Goal: Information Seeking & Learning: Check status

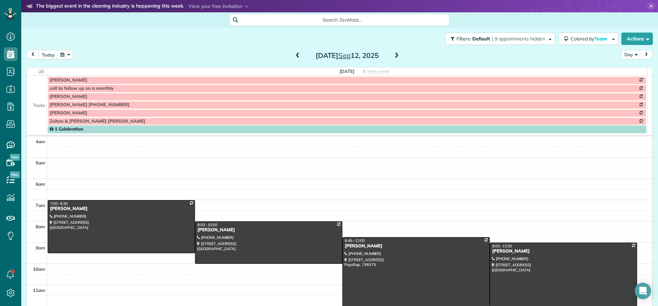
scroll to position [64, 0]
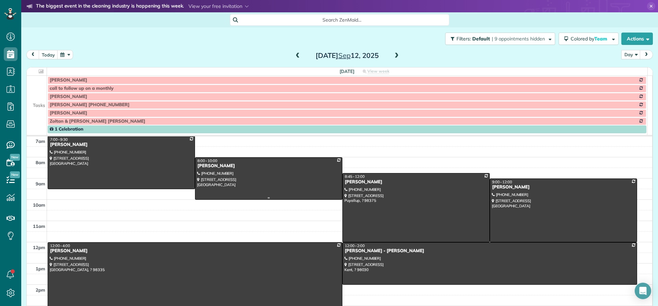
click at [210, 169] on div "[PERSON_NAME]" at bounding box center [268, 166] width 143 height 6
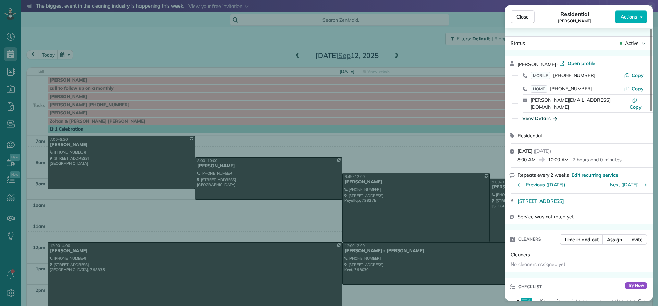
click at [531, 115] on div "View Details" at bounding box center [539, 118] width 35 height 7
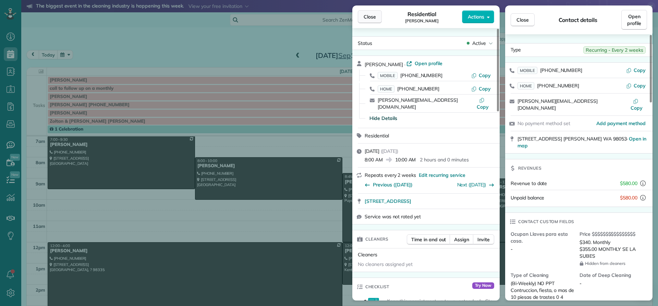
click at [368, 17] on span "Close" at bounding box center [370, 16] width 12 height 7
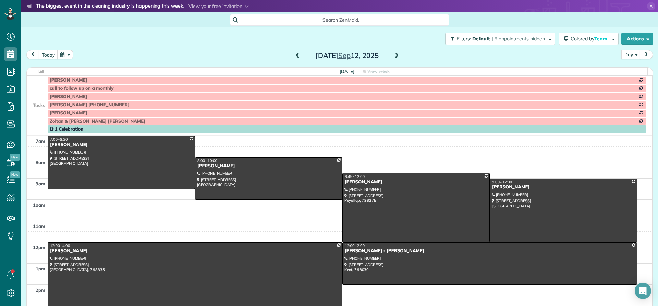
click at [73, 256] on div at bounding box center [195, 285] width 294 height 84
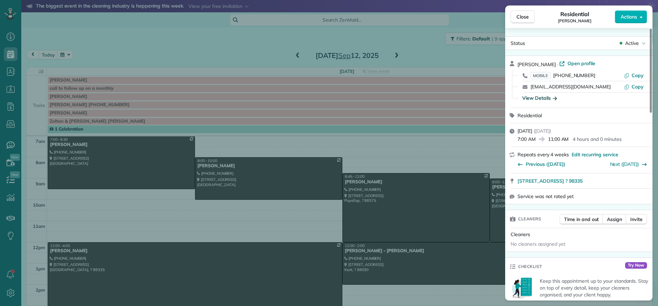
click at [537, 97] on div "View Details" at bounding box center [539, 98] width 35 height 7
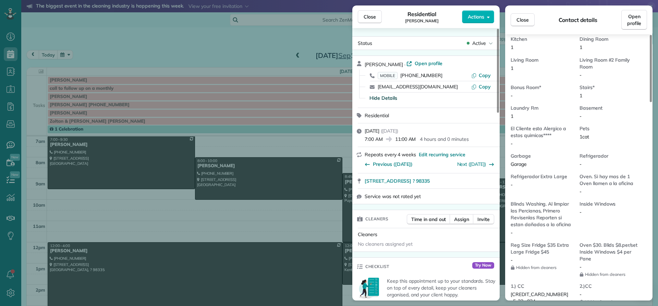
scroll to position [482, 0]
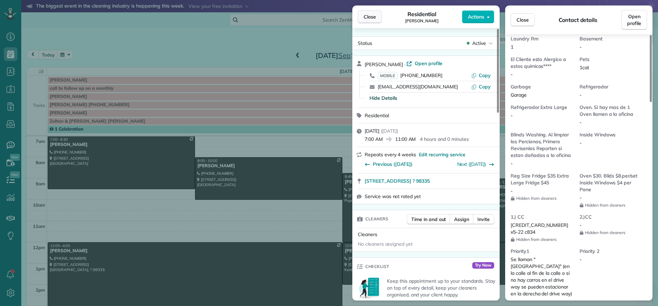
click at [368, 16] on span "Close" at bounding box center [370, 16] width 12 height 7
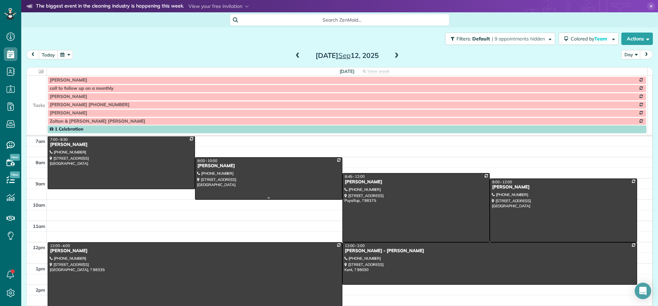
click at [203, 167] on div "[PERSON_NAME]" at bounding box center [268, 166] width 143 height 6
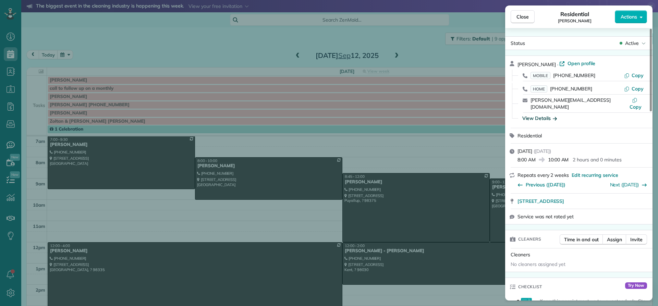
click at [533, 115] on div "View Details" at bounding box center [539, 118] width 35 height 7
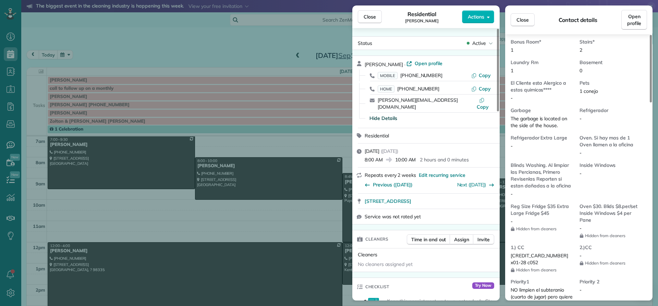
scroll to position [481, 0]
click at [369, 14] on span "Close" at bounding box center [370, 16] width 12 height 7
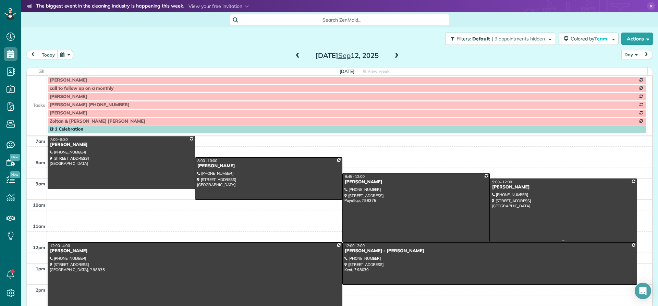
click at [493, 186] on div "[PERSON_NAME]" at bounding box center [563, 187] width 143 height 6
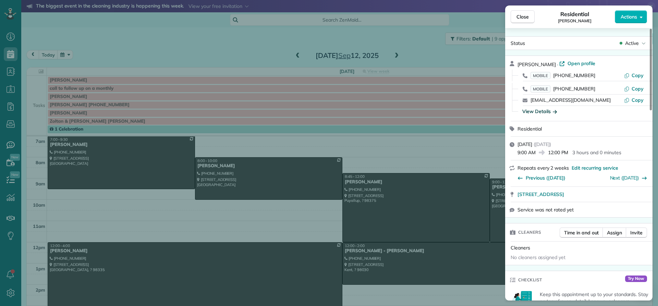
click at [546, 112] on div "View Details" at bounding box center [539, 111] width 35 height 7
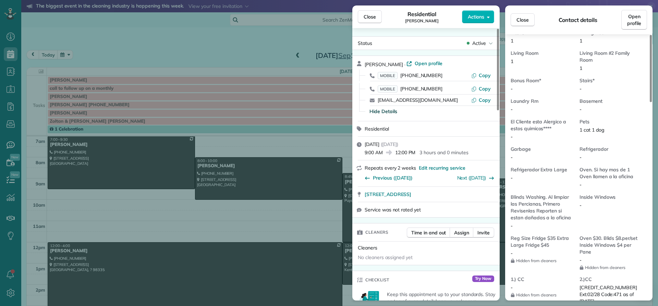
scroll to position [484, 0]
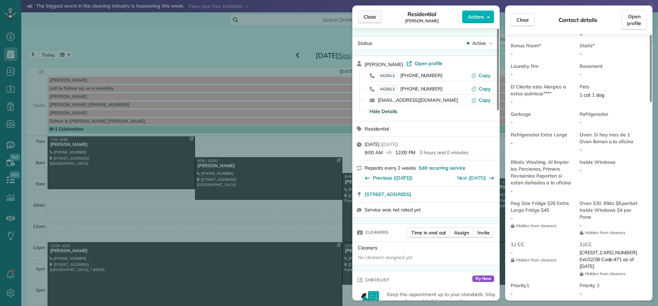
click at [376, 18] on button "Close" at bounding box center [370, 16] width 24 height 13
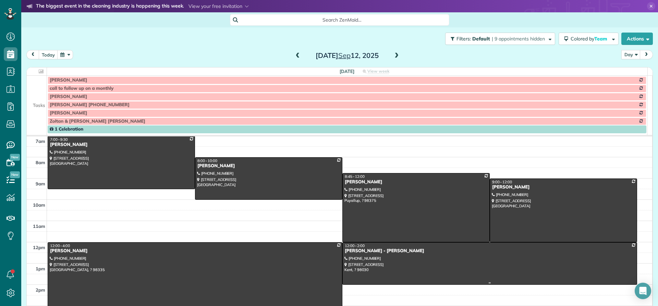
click at [351, 253] on div "[PERSON_NAME] - [PERSON_NAME]" at bounding box center [489, 251] width 291 height 6
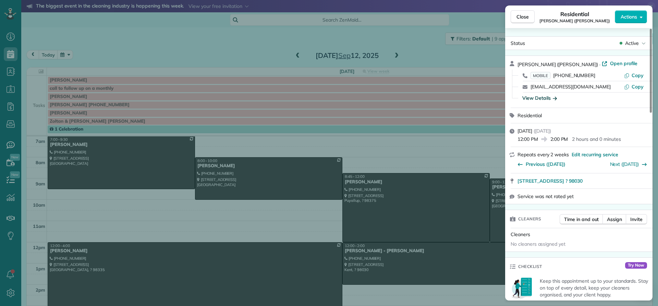
click at [532, 98] on div "View Details" at bounding box center [539, 98] width 35 height 7
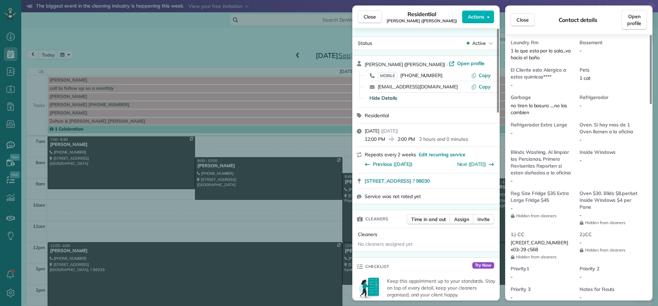
scroll to position [519, 0]
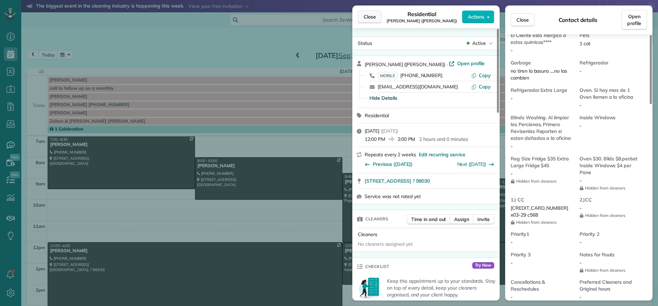
click at [374, 14] on span "Close" at bounding box center [370, 16] width 12 height 7
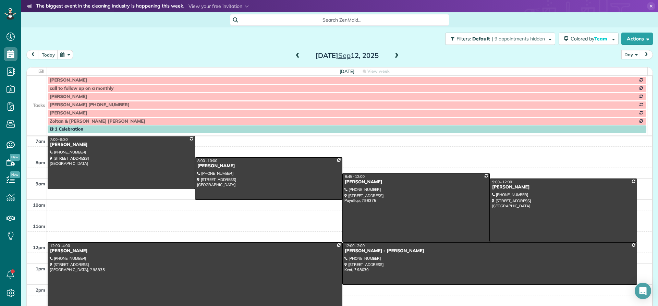
click at [294, 57] on span at bounding box center [298, 56] width 8 height 6
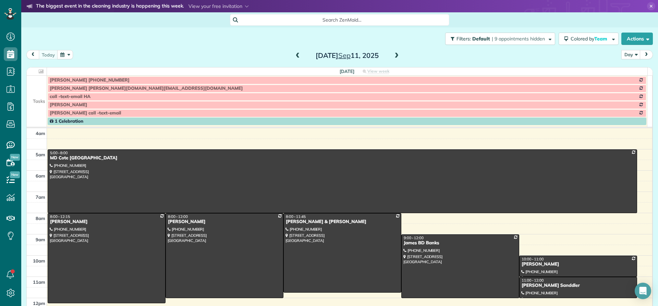
click at [297, 54] on span at bounding box center [298, 56] width 8 height 6
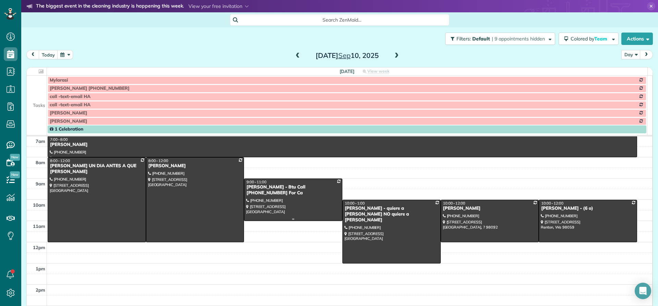
click at [259, 187] on div "[PERSON_NAME] - Btu Call [PHONE_NUMBER] For Ca" at bounding box center [293, 190] width 94 height 12
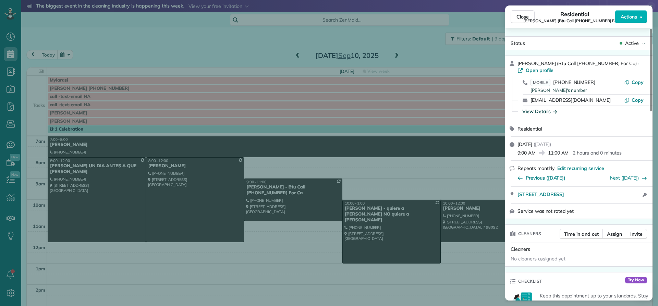
click at [532, 113] on div "View Details" at bounding box center [539, 111] width 35 height 7
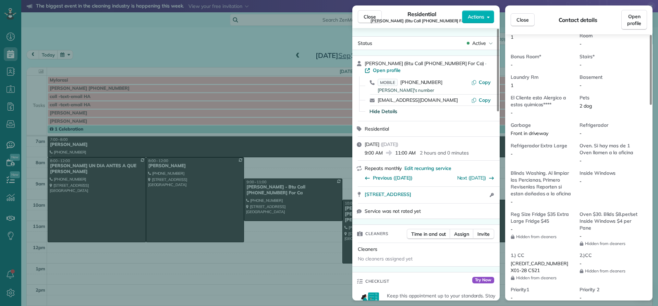
scroll to position [485, 0]
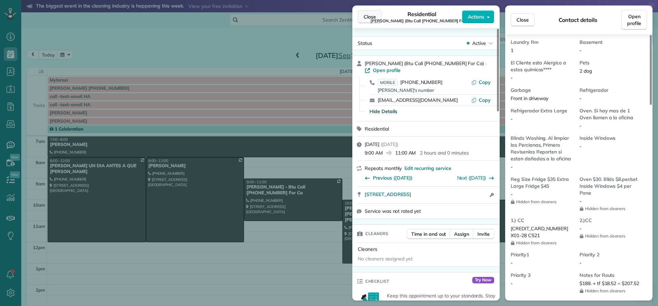
click at [367, 16] on span "Close" at bounding box center [370, 16] width 12 height 7
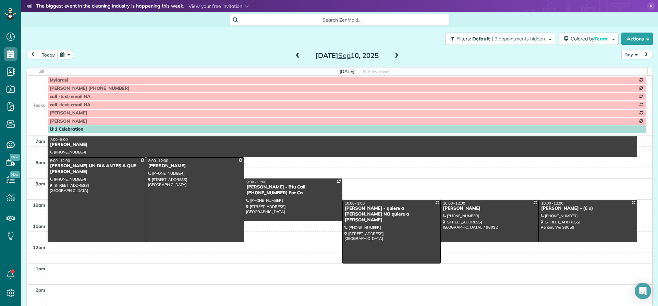
click at [394, 53] on span at bounding box center [397, 56] width 8 height 6
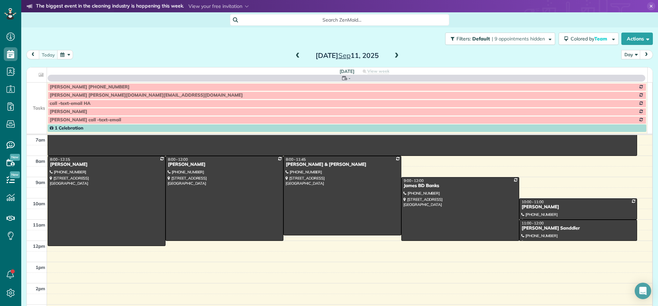
click at [394, 53] on span at bounding box center [397, 56] width 8 height 6
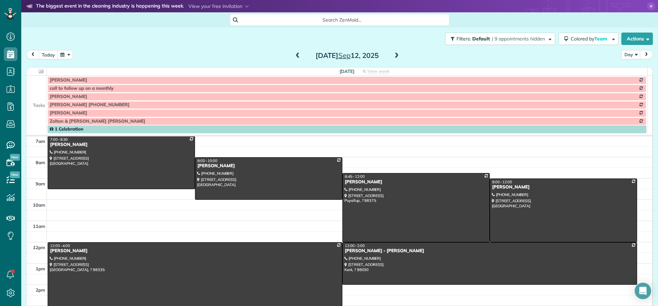
click at [394, 55] on span at bounding box center [397, 56] width 8 height 6
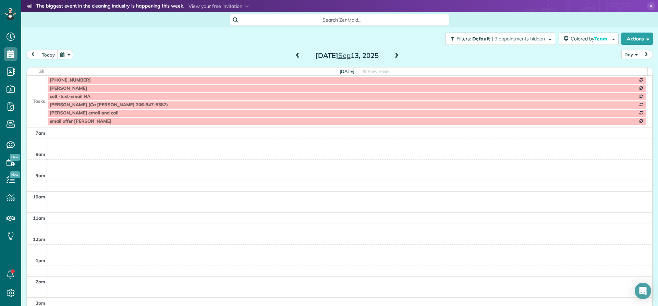
click at [394, 55] on span at bounding box center [397, 56] width 8 height 6
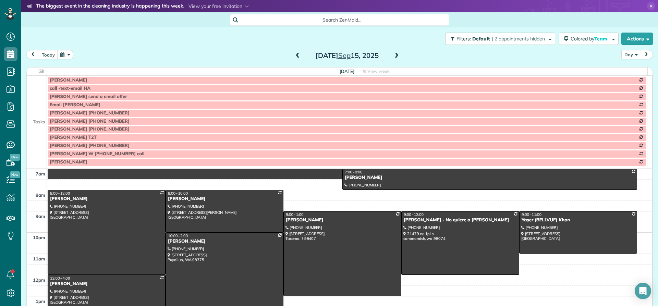
click at [40, 120] on td at bounding box center [37, 121] width 20 height 8
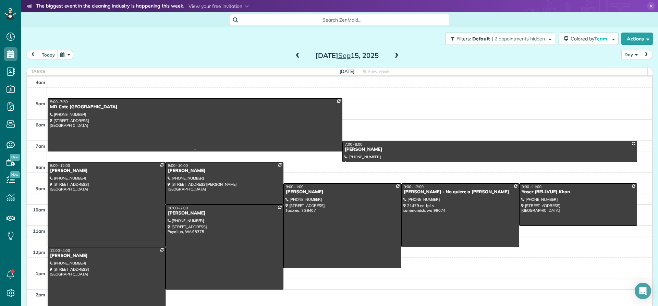
click at [79, 109] on div "MD Cote [GEOGRAPHIC_DATA]" at bounding box center [195, 107] width 291 height 6
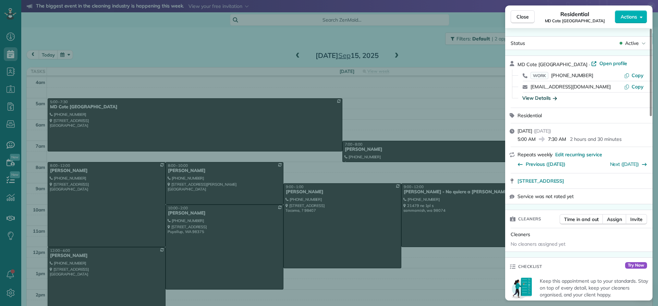
click at [536, 98] on div "View Details" at bounding box center [539, 98] width 35 height 7
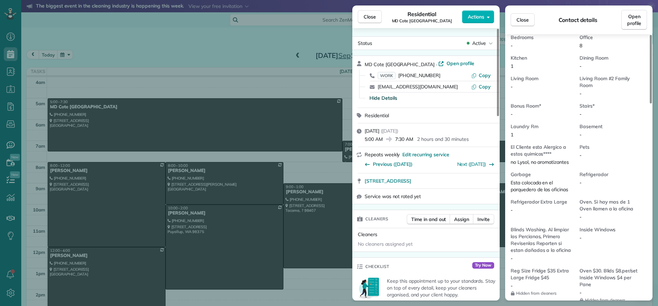
scroll to position [415, 0]
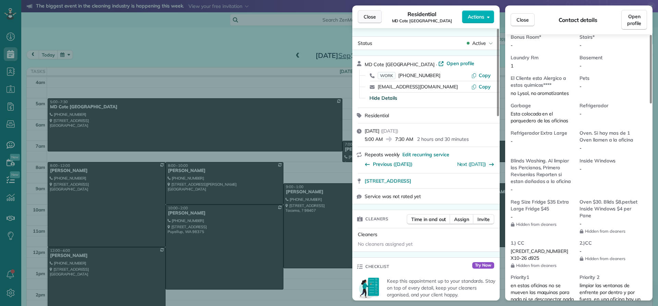
click at [368, 19] on span "Close" at bounding box center [370, 16] width 12 height 7
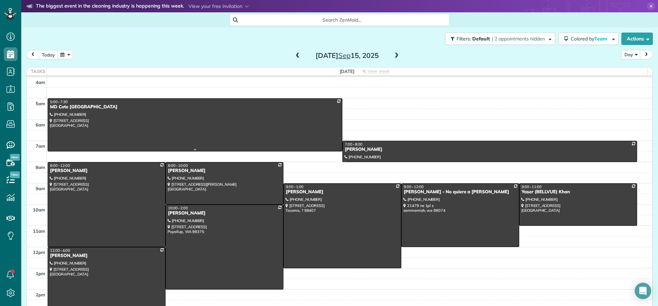
click at [53, 106] on div "MD Cote [GEOGRAPHIC_DATA]" at bounding box center [195, 107] width 291 height 6
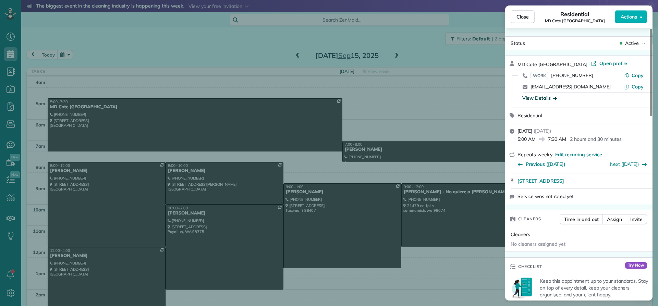
click at [538, 96] on div "View Details" at bounding box center [539, 98] width 35 height 7
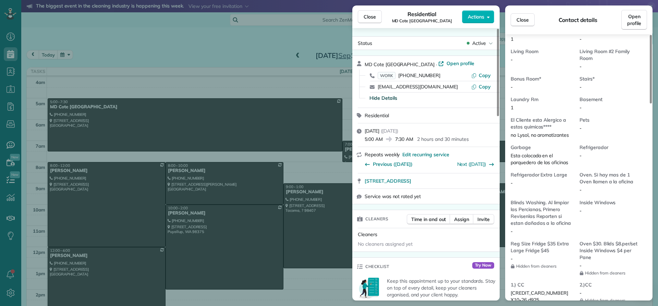
scroll to position [480, 0]
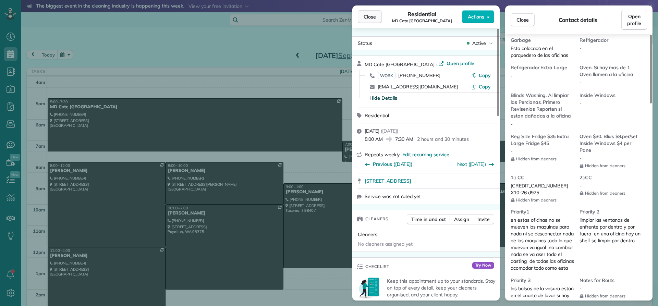
click at [366, 19] on span "Close" at bounding box center [370, 16] width 12 height 7
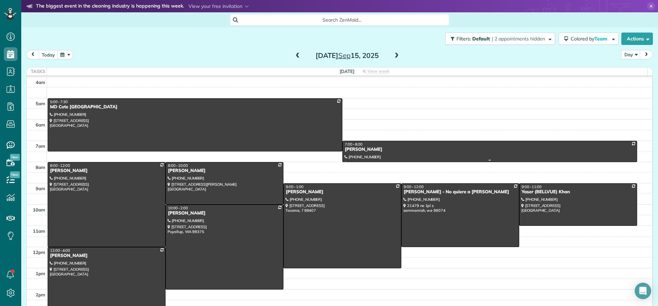
click at [360, 150] on div "[PERSON_NAME]" at bounding box center [489, 150] width 291 height 6
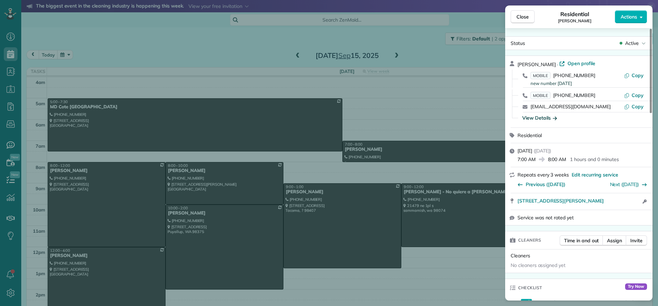
click at [536, 116] on div "View Details" at bounding box center [539, 117] width 35 height 7
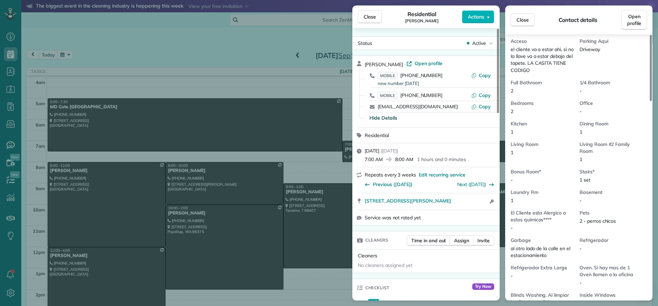
scroll to position [482, 0]
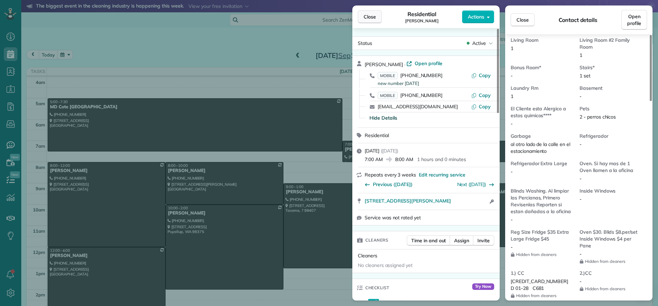
drag, startPoint x: 368, startPoint y: 19, endPoint x: 363, endPoint y: 16, distance: 5.9
click at [368, 19] on span "Close" at bounding box center [370, 16] width 12 height 7
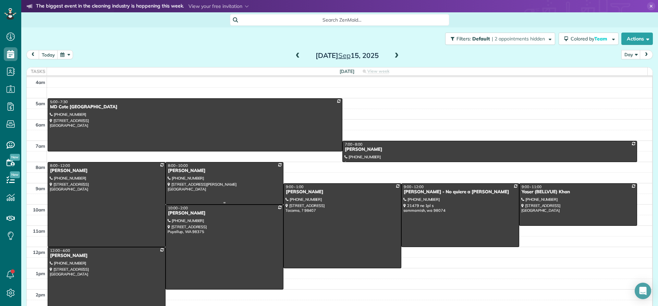
click at [175, 174] on div at bounding box center [224, 183] width 117 height 42
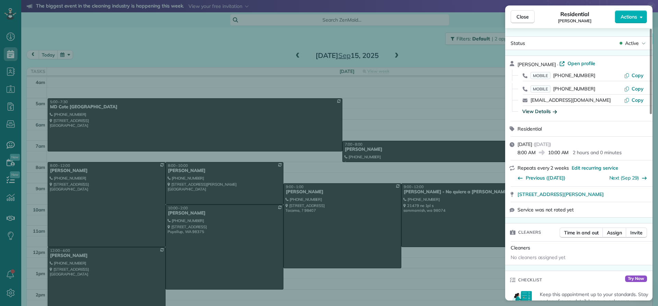
click at [542, 112] on div "View Details" at bounding box center [539, 111] width 35 height 7
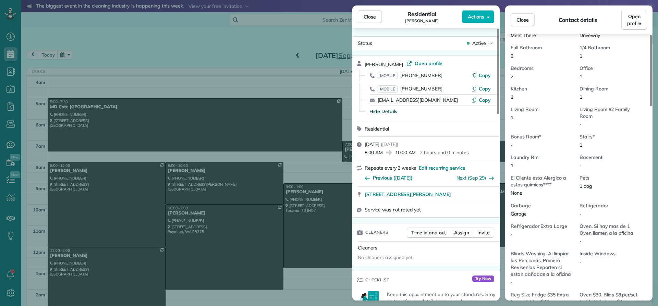
scroll to position [448, 0]
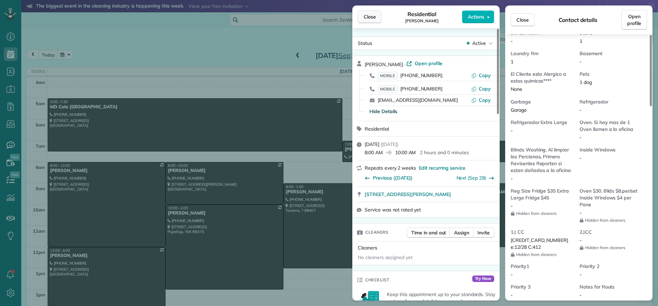
click at [365, 19] on span "Close" at bounding box center [370, 16] width 12 height 7
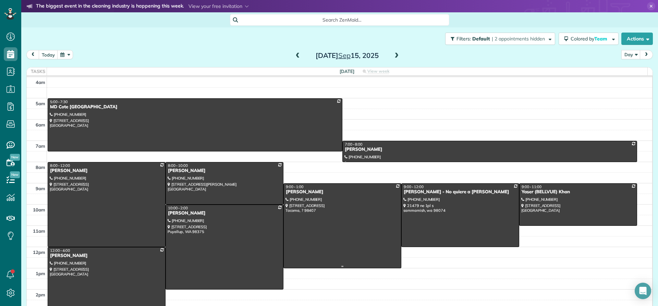
click at [308, 193] on div "[PERSON_NAME]" at bounding box center [342, 192] width 114 height 6
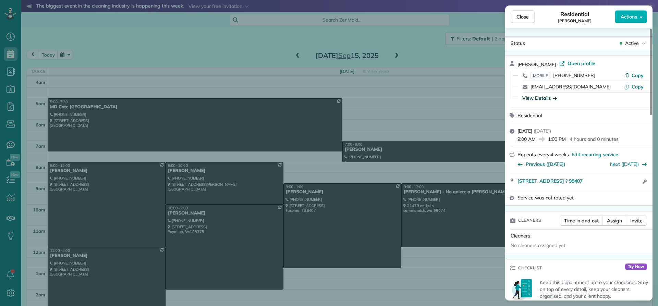
click at [528, 97] on div "View Details" at bounding box center [539, 98] width 35 height 7
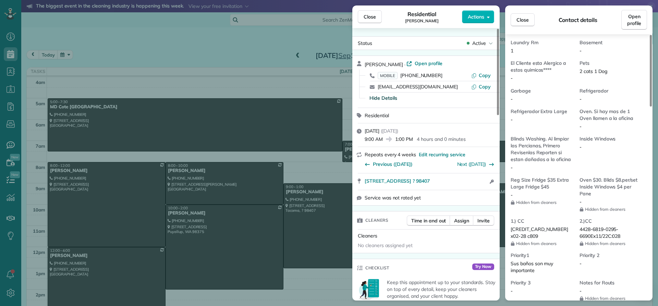
scroll to position [485, 0]
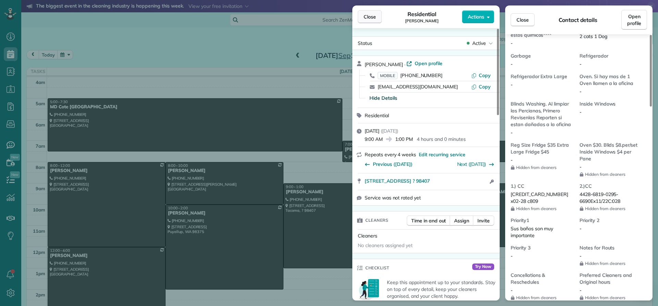
click at [369, 15] on span "Close" at bounding box center [370, 16] width 12 height 7
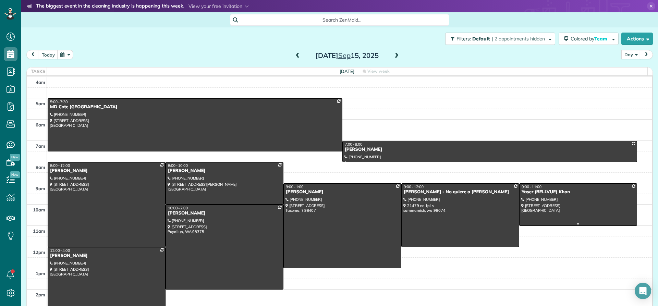
click at [527, 194] on div "Yaser (BELLVUE) Khan" at bounding box center [578, 192] width 114 height 6
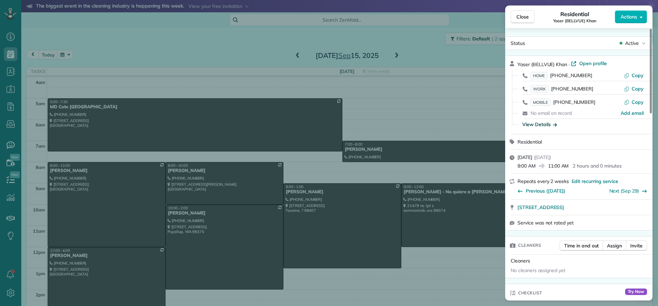
click at [531, 124] on div "View Details" at bounding box center [539, 124] width 35 height 7
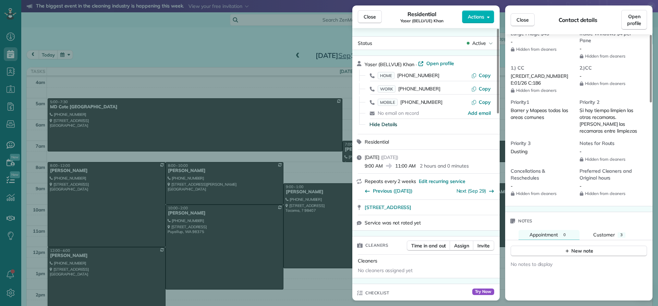
scroll to position [620, 0]
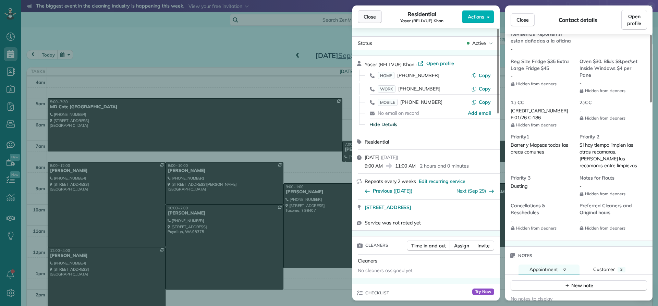
click at [369, 18] on span "Close" at bounding box center [370, 16] width 12 height 7
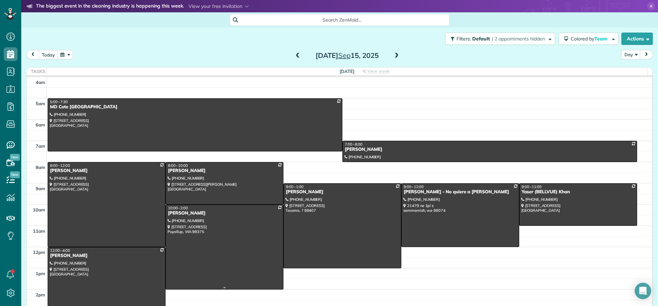
click at [192, 215] on div "[PERSON_NAME]" at bounding box center [225, 213] width 114 height 6
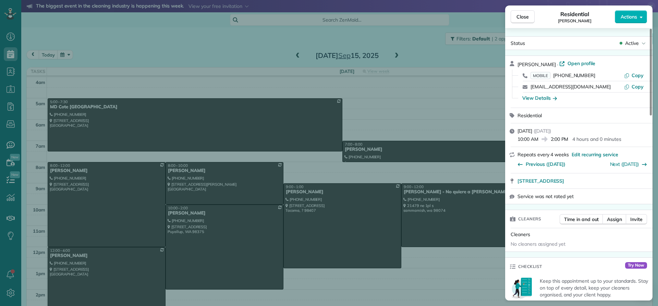
click at [537, 102] on div "View Details" at bounding box center [582, 98] width 131 height 11
click at [537, 99] on div "View Details" at bounding box center [539, 98] width 35 height 7
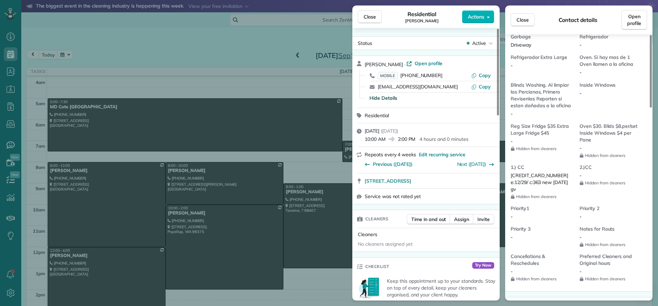
scroll to position [484, 0]
